Goal: Task Accomplishment & Management: Use online tool/utility

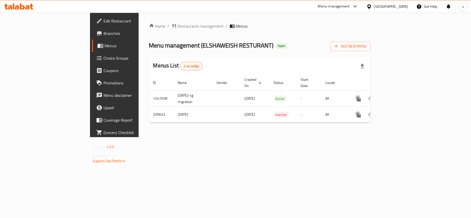
click at [400, 11] on div "[GEOGRAPHIC_DATA]" at bounding box center [387, 6] width 50 height 12
click at [374, 6] on div at bounding box center [369, 7] width 7 height 6
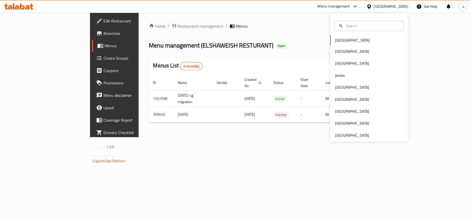
click at [357, 141] on div "Bahrain Egypt Iraq Jordan Kuwait Oman Qatar Saudi Arabia United Arab Emirates" at bounding box center [369, 77] width 78 height 128
click at [358, 133] on div "United Arab Emirates" at bounding box center [352, 136] width 34 height 6
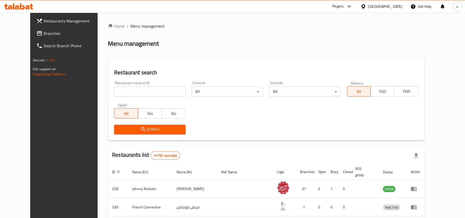
click at [32, 26] on link "Restaurants Management" at bounding box center [70, 21] width 76 height 12
click at [44, 35] on span "Branches" at bounding box center [74, 33] width 60 height 6
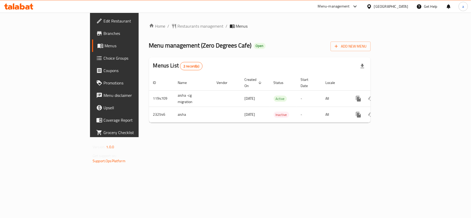
click at [384, 5] on div "United Arab Emirates" at bounding box center [391, 7] width 34 height 6
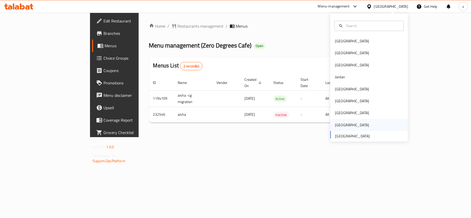
click at [332, 120] on div "Saudi Arabia" at bounding box center [352, 125] width 42 height 12
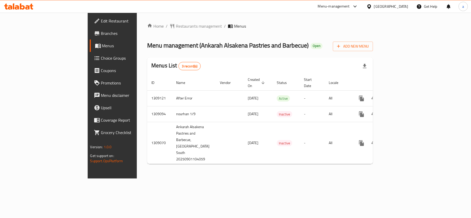
click at [139, 21] on div "Home / Restaurants management / Menus Menu management ( Ankarah Alsakena Pastri…" at bounding box center [260, 96] width 246 height 166
click at [176, 28] on span "Restaurants management" at bounding box center [199, 26] width 46 height 6
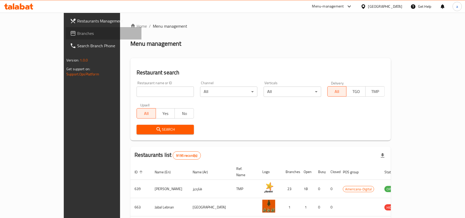
click at [77, 32] on span "Branches" at bounding box center [107, 33] width 60 height 6
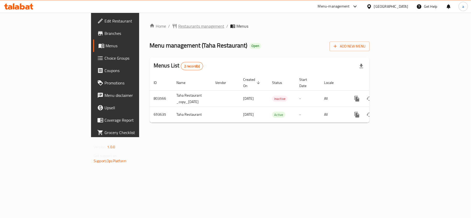
click at [178, 29] on span "Restaurants management" at bounding box center [201, 26] width 46 height 6
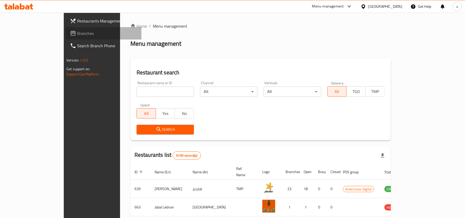
click at [77, 33] on span "Branches" at bounding box center [107, 33] width 60 height 6
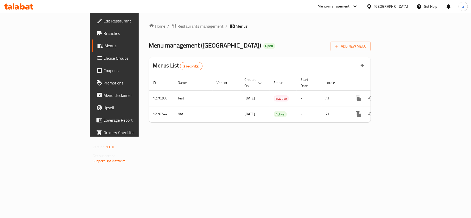
click at [178, 26] on span "Restaurants management" at bounding box center [201, 26] width 46 height 6
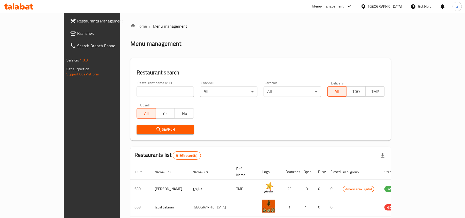
click at [77, 35] on span "Branches" at bounding box center [107, 33] width 60 height 6
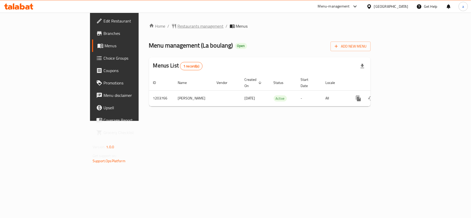
click at [178, 23] on span "Restaurants management" at bounding box center [201, 26] width 46 height 6
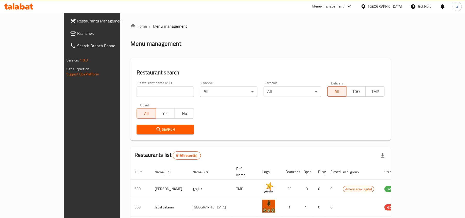
click at [66, 38] on link "Branches" at bounding box center [104, 33] width 76 height 12
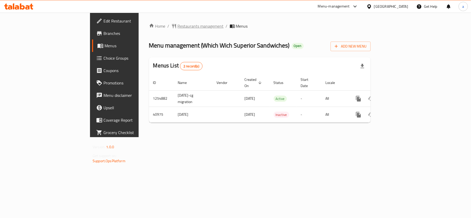
click at [178, 25] on span "Restaurants management" at bounding box center [201, 26] width 46 height 6
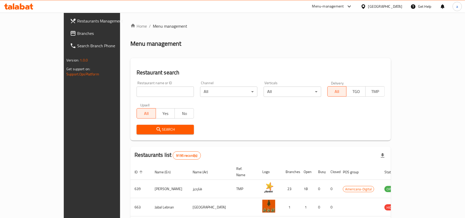
click at [66, 37] on link "Branches" at bounding box center [104, 33] width 76 height 12
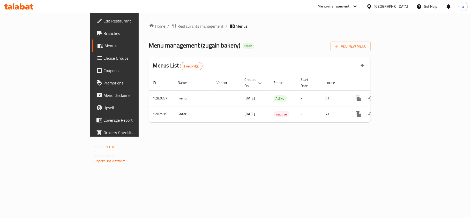
click at [178, 27] on span "Restaurants management" at bounding box center [201, 26] width 46 height 6
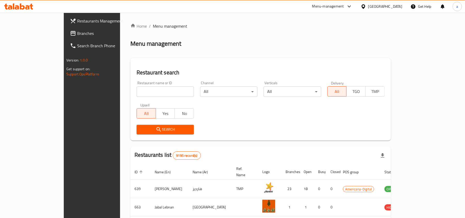
click at [77, 34] on span "Branches" at bounding box center [107, 33] width 60 height 6
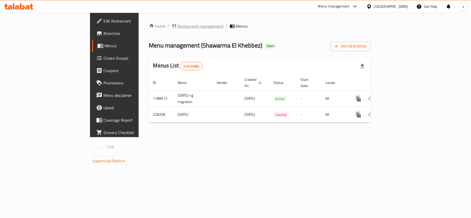
click at [178, 25] on span "Restaurants management" at bounding box center [201, 26] width 46 height 6
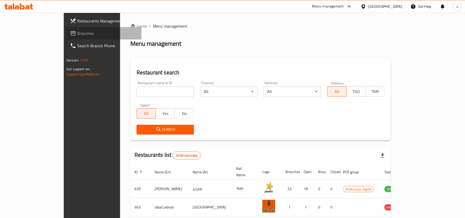
click at [77, 35] on span "Branches" at bounding box center [107, 33] width 60 height 6
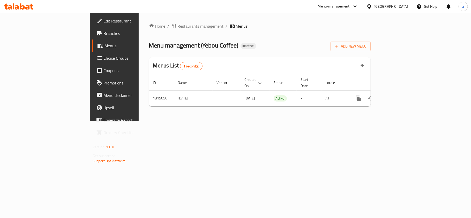
click at [178, 24] on span "Restaurants management" at bounding box center [201, 26] width 46 height 6
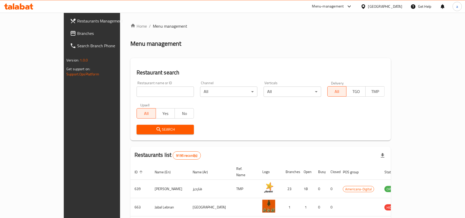
click at [77, 33] on span "Branches" at bounding box center [107, 33] width 60 height 6
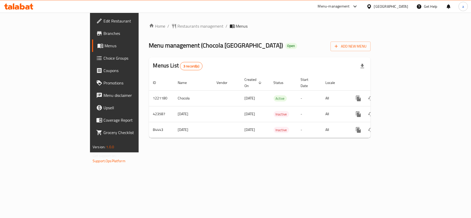
click at [103, 59] on span "Choice Groups" at bounding box center [133, 58] width 61 height 6
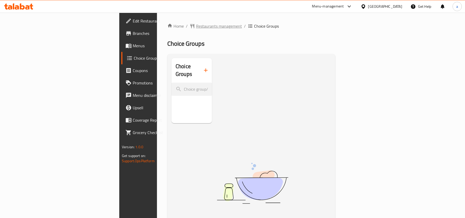
click at [196, 26] on span "Restaurants management" at bounding box center [219, 26] width 46 height 6
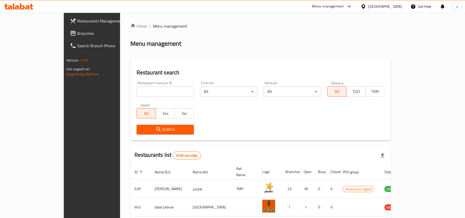
click at [77, 34] on span "Branches" at bounding box center [107, 33] width 60 height 6
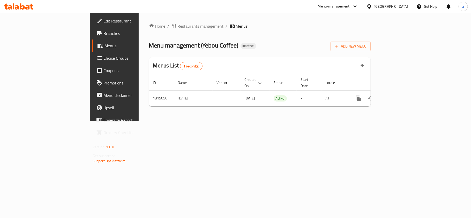
click at [178, 25] on span "Restaurants management" at bounding box center [201, 26] width 46 height 6
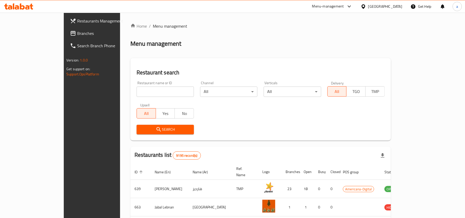
click at [77, 35] on span "Branches" at bounding box center [107, 33] width 60 height 6
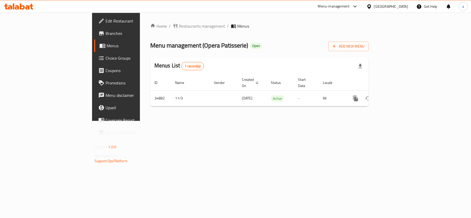
click at [140, 22] on div "Home / Restaurants management / Menus Menu management ( Opera Patisserie ) Open…" at bounding box center [259, 67] width 239 height 108
click at [179, 23] on span "Restaurants management" at bounding box center [202, 26] width 46 height 6
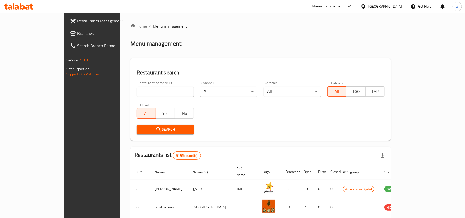
click at [77, 33] on span "Branches" at bounding box center [107, 33] width 60 height 6
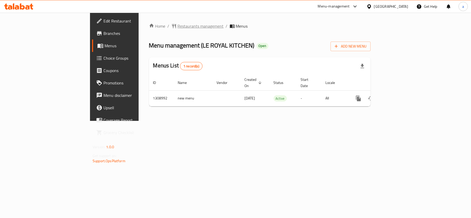
click at [178, 23] on span "Restaurants management" at bounding box center [201, 26] width 46 height 6
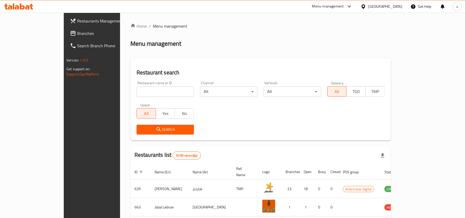
click at [369, 7] on div at bounding box center [364, 7] width 7 height 6
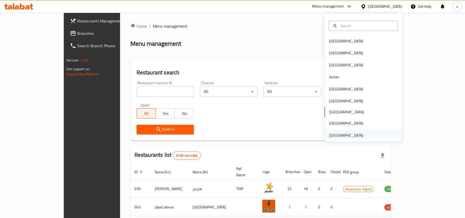
click at [345, 135] on div "United Arab Emirates" at bounding box center [346, 136] width 34 height 6
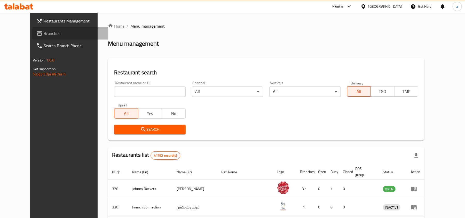
click at [44, 34] on span "Branches" at bounding box center [74, 33] width 60 height 6
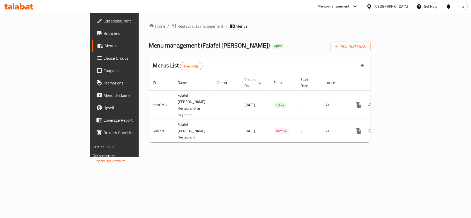
click at [387, 5] on div "[GEOGRAPHIC_DATA]" at bounding box center [391, 7] width 34 height 6
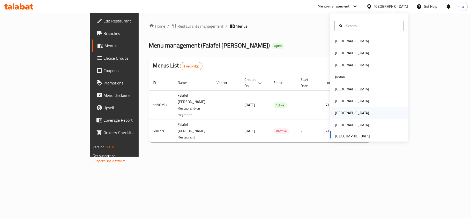
click at [337, 111] on div "[GEOGRAPHIC_DATA]" at bounding box center [352, 113] width 34 height 6
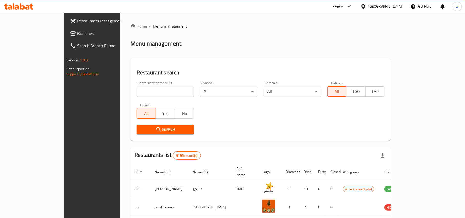
click at [77, 33] on span "Branches" at bounding box center [107, 33] width 60 height 6
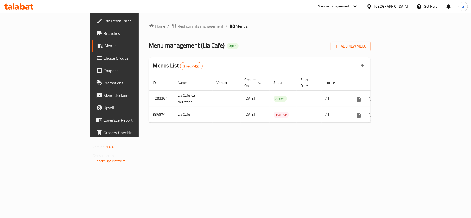
click at [178, 26] on span "Restaurants management" at bounding box center [201, 26] width 46 height 6
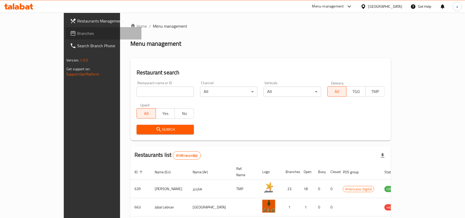
click at [77, 35] on span "Branches" at bounding box center [107, 33] width 60 height 6
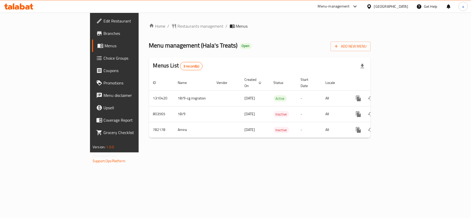
click at [403, 8] on div "[GEOGRAPHIC_DATA]" at bounding box center [391, 7] width 34 height 6
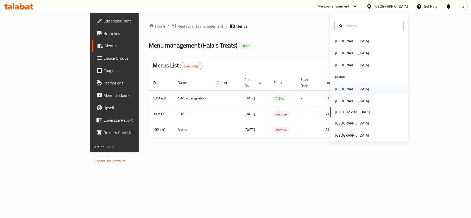
click at [349, 88] on div "[GEOGRAPHIC_DATA]" at bounding box center [369, 89] width 78 height 12
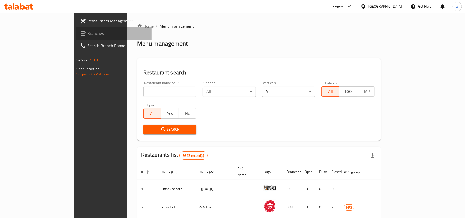
click at [87, 33] on span "Branches" at bounding box center [117, 33] width 60 height 6
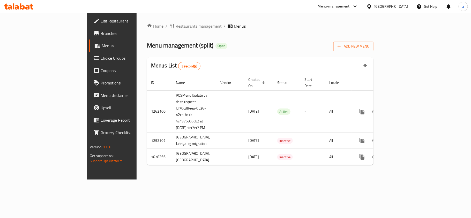
click at [397, 6] on div "[GEOGRAPHIC_DATA]" at bounding box center [391, 7] width 34 height 6
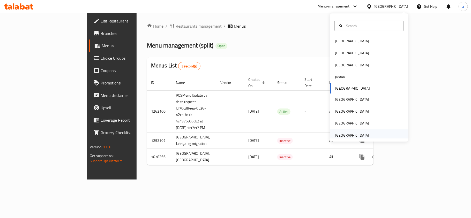
click at [351, 133] on div "[GEOGRAPHIC_DATA]" at bounding box center [352, 136] width 34 height 6
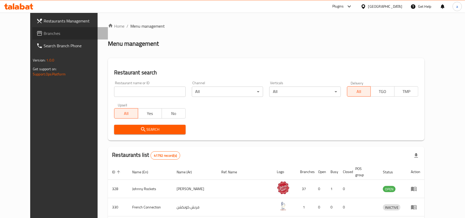
click at [44, 30] on span "Branches" at bounding box center [74, 33] width 60 height 6
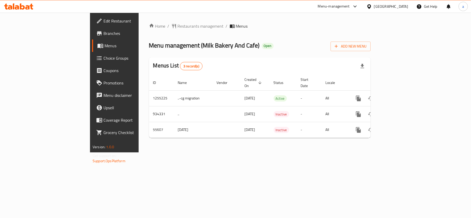
click at [388, 4] on div "United Arab Emirates" at bounding box center [387, 6] width 50 height 12
click at [377, 2] on div "United Arab Emirates" at bounding box center [387, 6] width 50 height 12
click at [377, 10] on div "United Arab Emirates" at bounding box center [387, 6] width 50 height 12
click at [376, 5] on div "United Arab Emirates" at bounding box center [391, 7] width 34 height 6
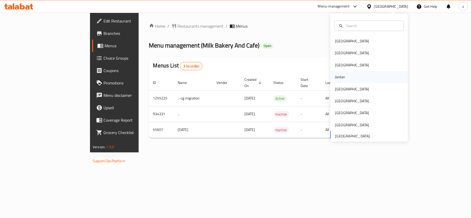
click at [342, 81] on div "Jordan" at bounding box center [340, 77] width 18 height 12
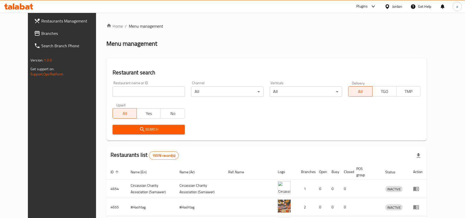
click at [401, 6] on div "Jordan" at bounding box center [398, 7] width 10 height 6
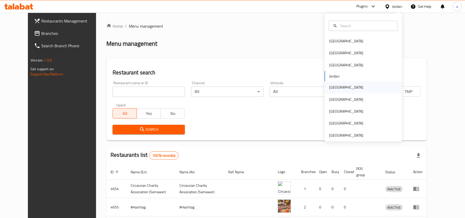
click at [339, 87] on div "[GEOGRAPHIC_DATA]" at bounding box center [346, 87] width 42 height 12
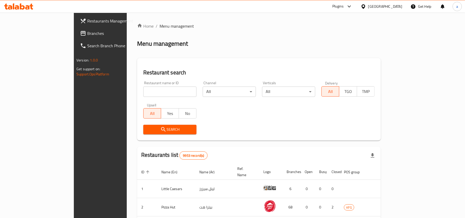
click at [87, 34] on span "Branches" at bounding box center [117, 33] width 60 height 6
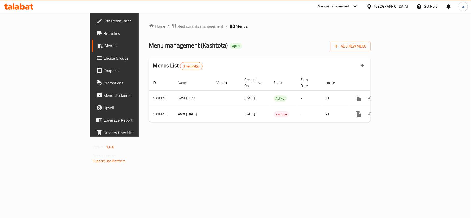
click at [178, 26] on span "Restaurants management" at bounding box center [201, 26] width 46 height 6
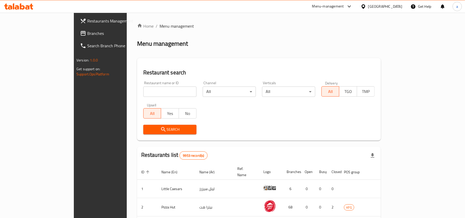
click at [76, 29] on link "Branches" at bounding box center [114, 33] width 76 height 12
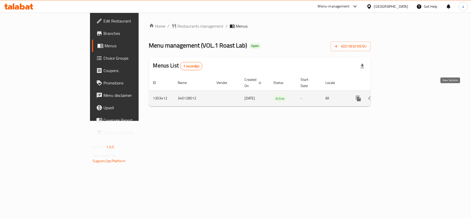
click at [398, 95] on icon "enhanced table" at bounding box center [395, 98] width 6 height 6
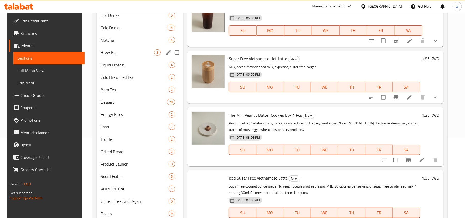
scroll to position [124, 0]
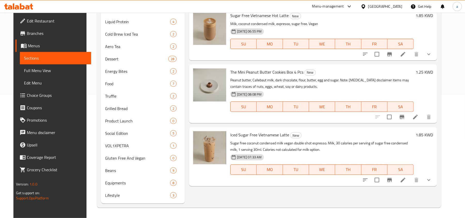
click at [29, 95] on span "Choice Groups" at bounding box center [57, 95] width 60 height 6
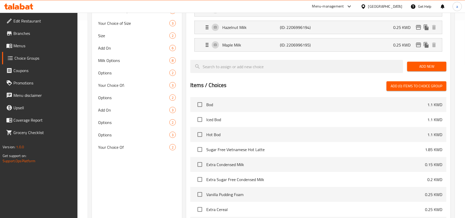
scroll to position [195, 0]
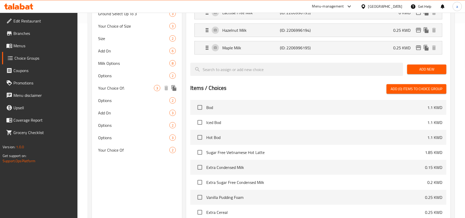
click at [114, 91] on span "Your Choice Of:" at bounding box center [126, 88] width 56 height 6
type input "Your Choice Of:"
type input "إختيارك من:"
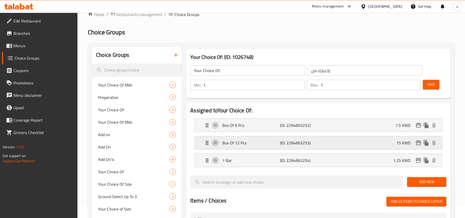
scroll to position [0, 0]
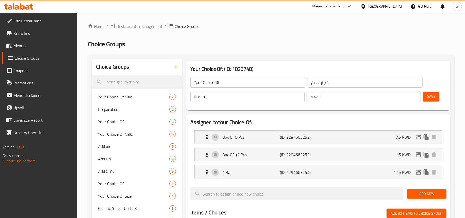
click at [139, 24] on span "Restaurants management" at bounding box center [140, 26] width 46 height 6
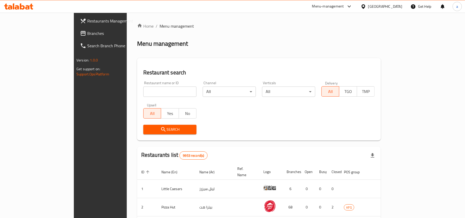
click at [87, 34] on span "Branches" at bounding box center [117, 33] width 60 height 6
